Goal: Information Seeking & Learning: Find specific fact

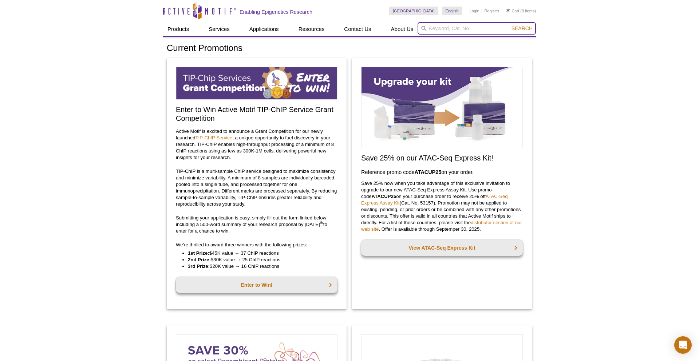
click at [428, 28] on input "search" at bounding box center [476, 28] width 118 height 12
type input "39113"
click at [509, 25] on button "Search" at bounding box center [521, 28] width 25 height 7
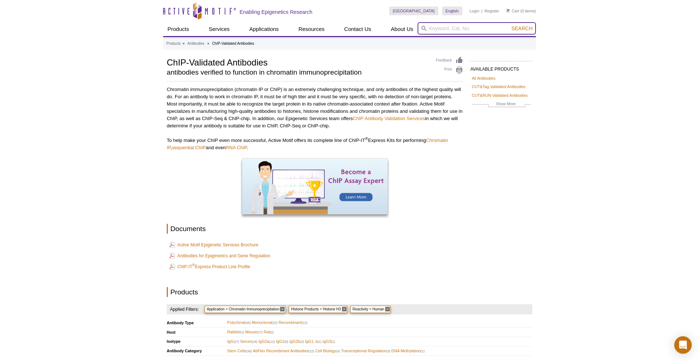
click at [431, 32] on input "search" at bounding box center [476, 28] width 118 height 12
click at [469, 37] on li "39113 / 39013 / 39114 – Histone H2A.Z antibody (pAb)" at bounding box center [478, 40] width 119 height 10
type input "39113 / 39013 / 39114 – Histone H2A.Z antibody (pAb)"
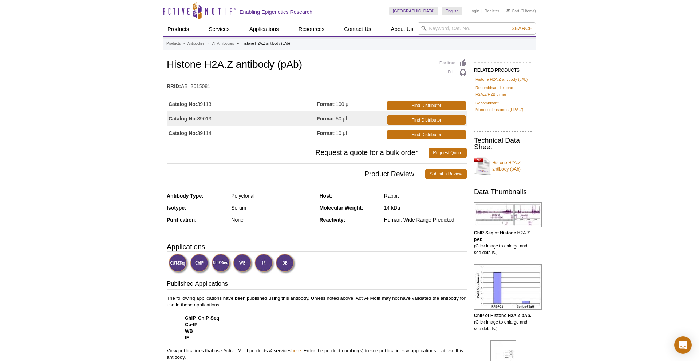
click at [210, 106] on td "Catalog No: 39113" at bounding box center [242, 103] width 150 height 15
drag, startPoint x: 167, startPoint y: 66, endPoint x: 344, endPoint y: 1, distance: 188.4
click at [462, 27] on input "search" at bounding box center [476, 28] width 118 height 12
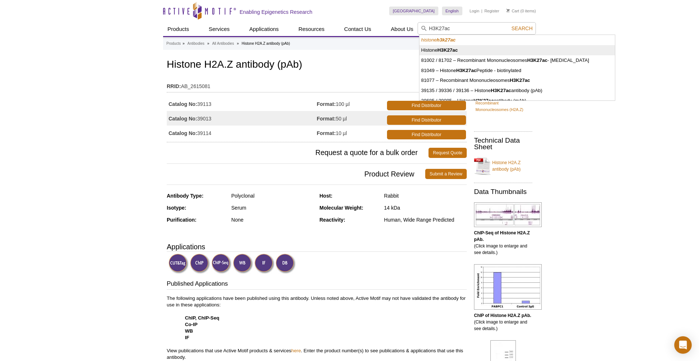
click at [456, 52] on strong "H3K27ac" at bounding box center [447, 49] width 20 height 5
type input "Histone H3K27ac"
